Goal: Information Seeking & Learning: Learn about a topic

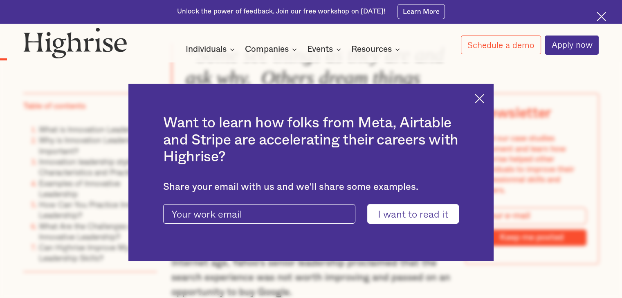
scroll to position [592, 0]
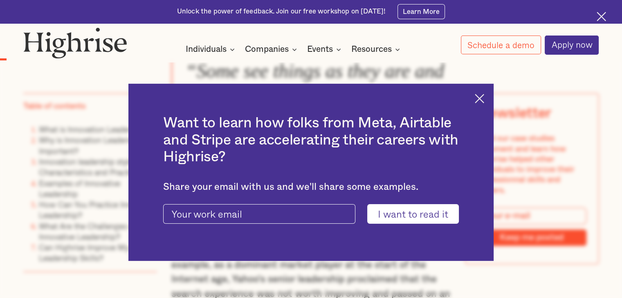
click at [479, 99] on img at bounding box center [479, 98] width 9 height 9
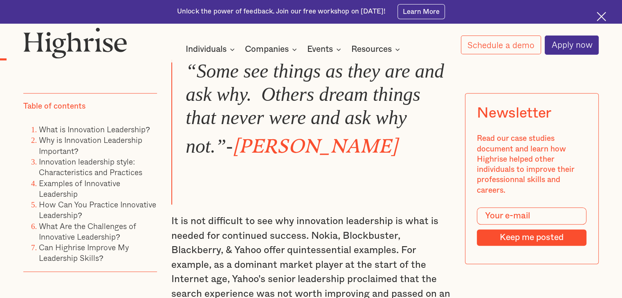
click at [378, 204] on blockquote "“Some see things as they are and ask why. Others dream things that never were a…" at bounding box center [310, 132] width 279 height 145
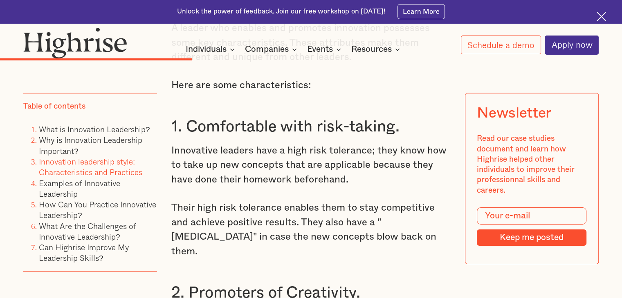
scroll to position [2505, 0]
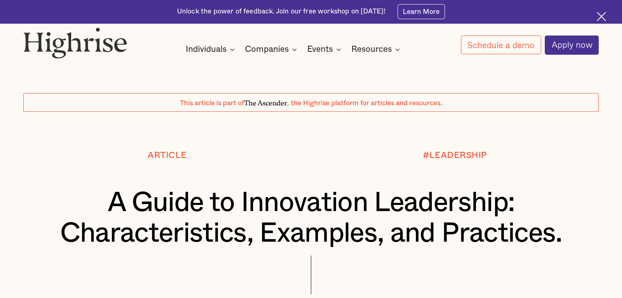
click at [358, 172] on div "#LEADERSHIP" at bounding box center [454, 169] width 287 height 37
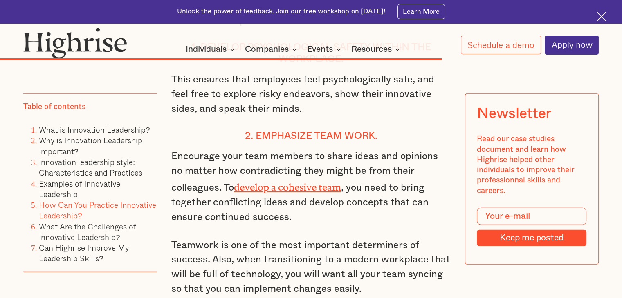
scroll to position [5248, 0]
